Goal: Find contact information: Find contact information

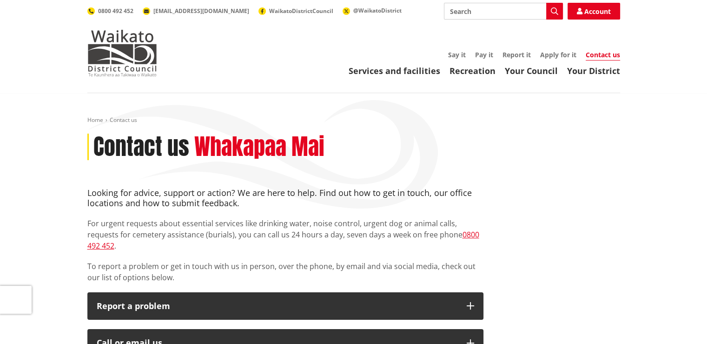
click at [606, 54] on link "Contact us" at bounding box center [603, 55] width 34 height 10
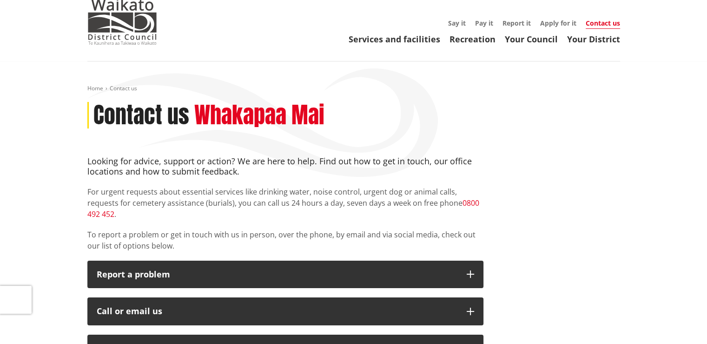
scroll to position [93, 0]
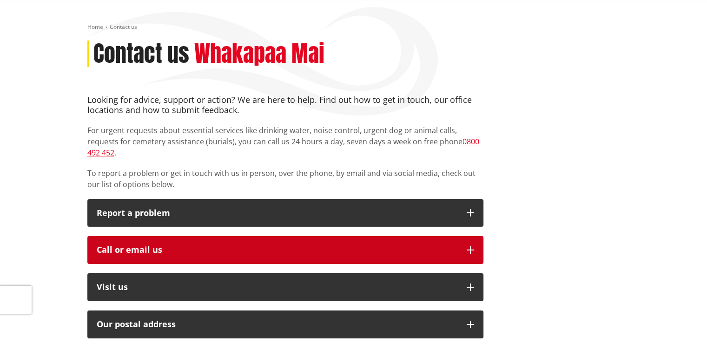
click at [467, 246] on icon "button" at bounding box center [470, 249] width 7 height 7
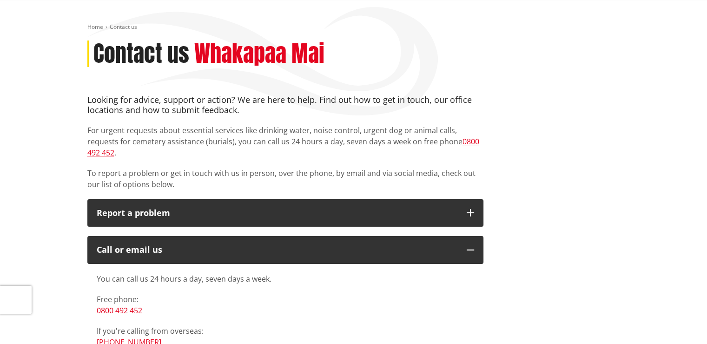
click at [128, 305] on link "0800 492 452" at bounding box center [120, 310] width 46 height 10
